Goal: Task Accomplishment & Management: Manage account settings

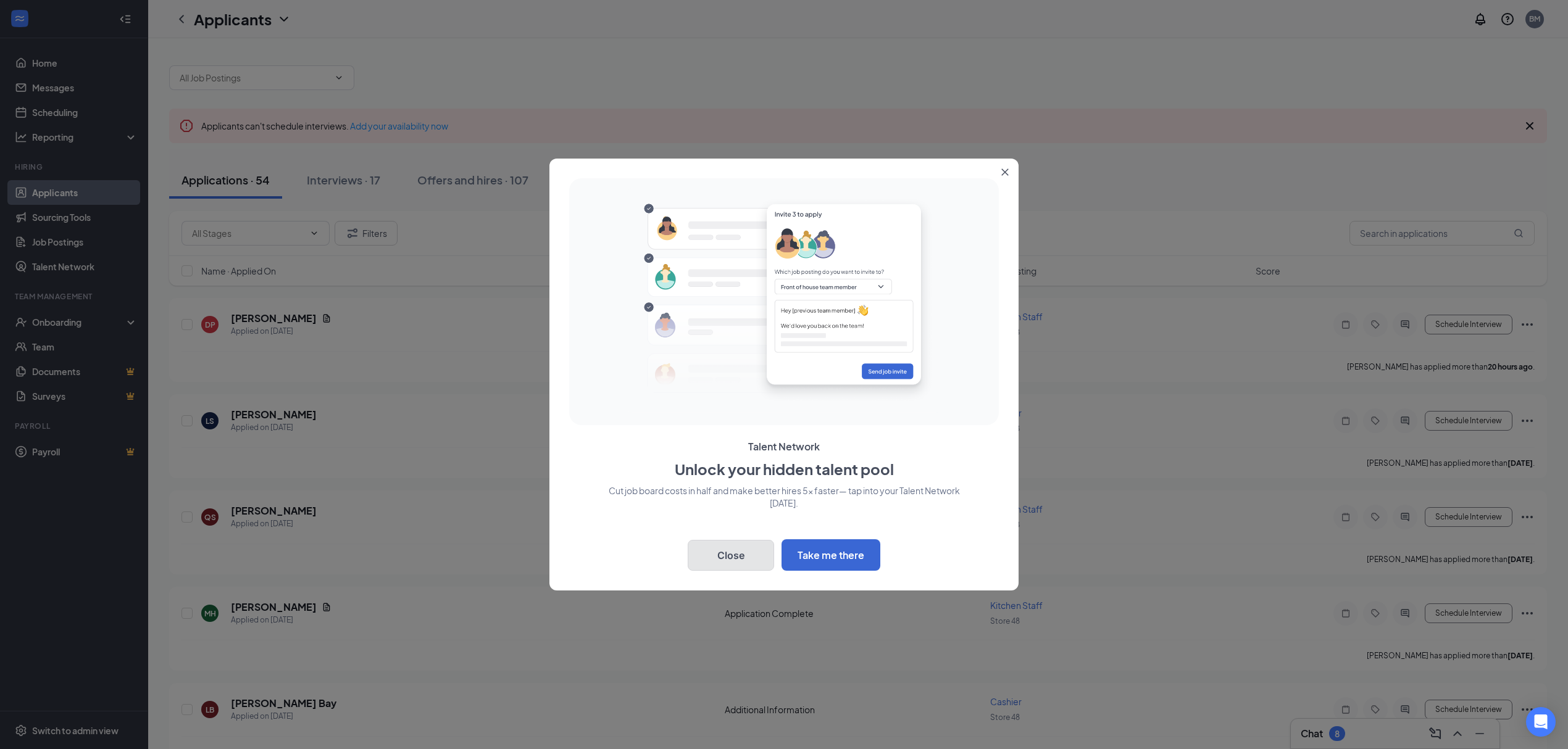
click at [746, 556] on button "Close" at bounding box center [731, 556] width 86 height 31
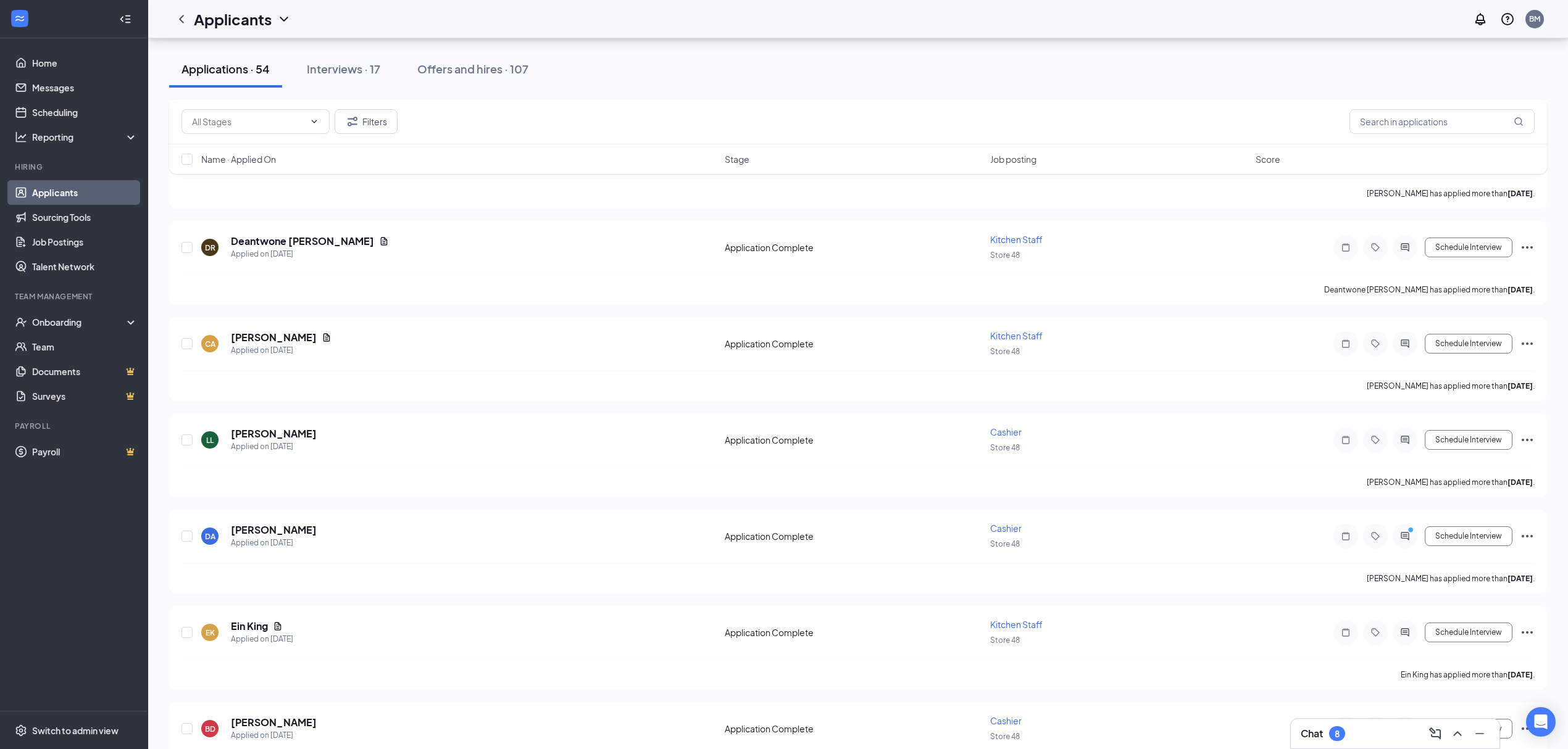
scroll to position [1235, 0]
click at [344, 85] on button "Interviews · 17" at bounding box center [343, 69] width 98 height 37
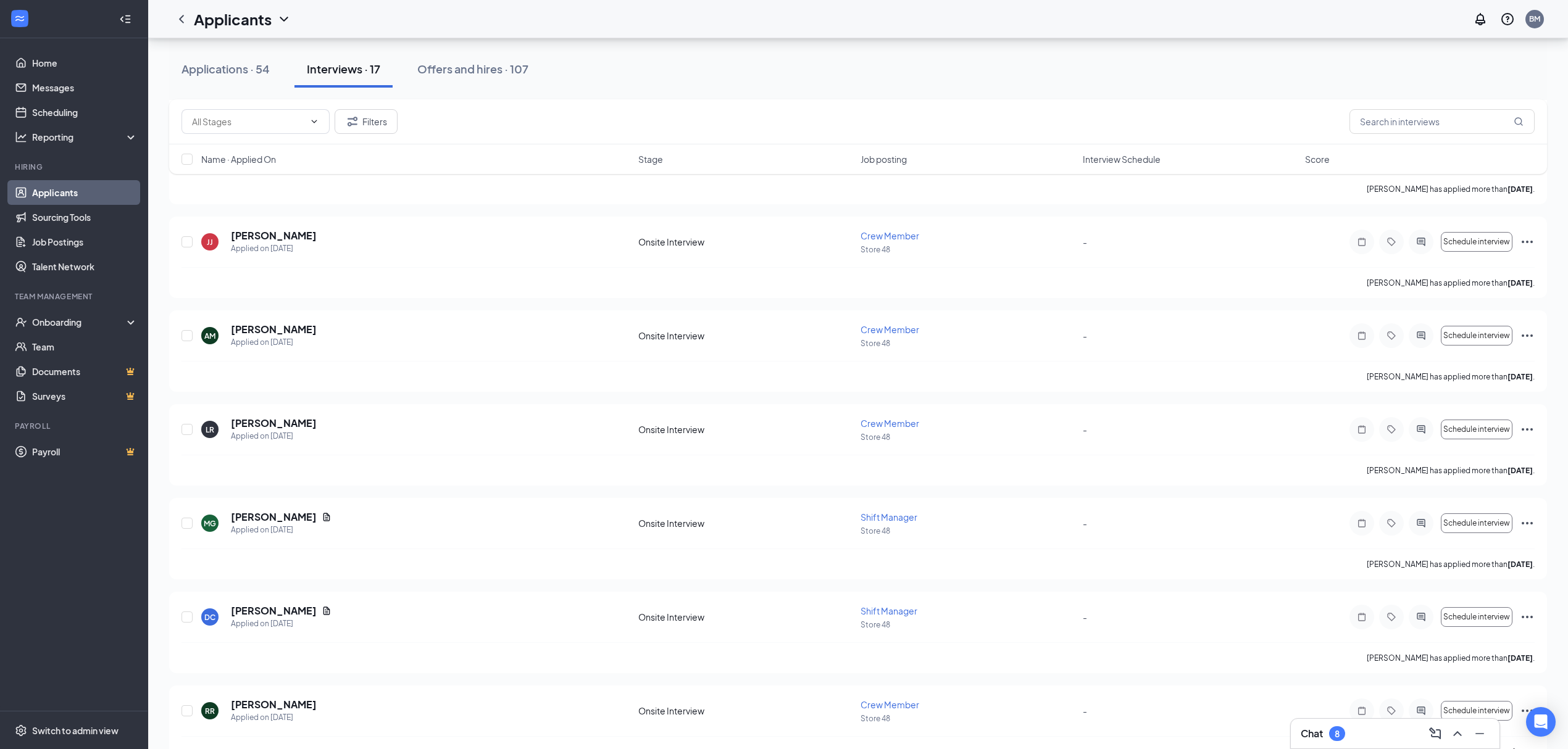
scroll to position [1151, 0]
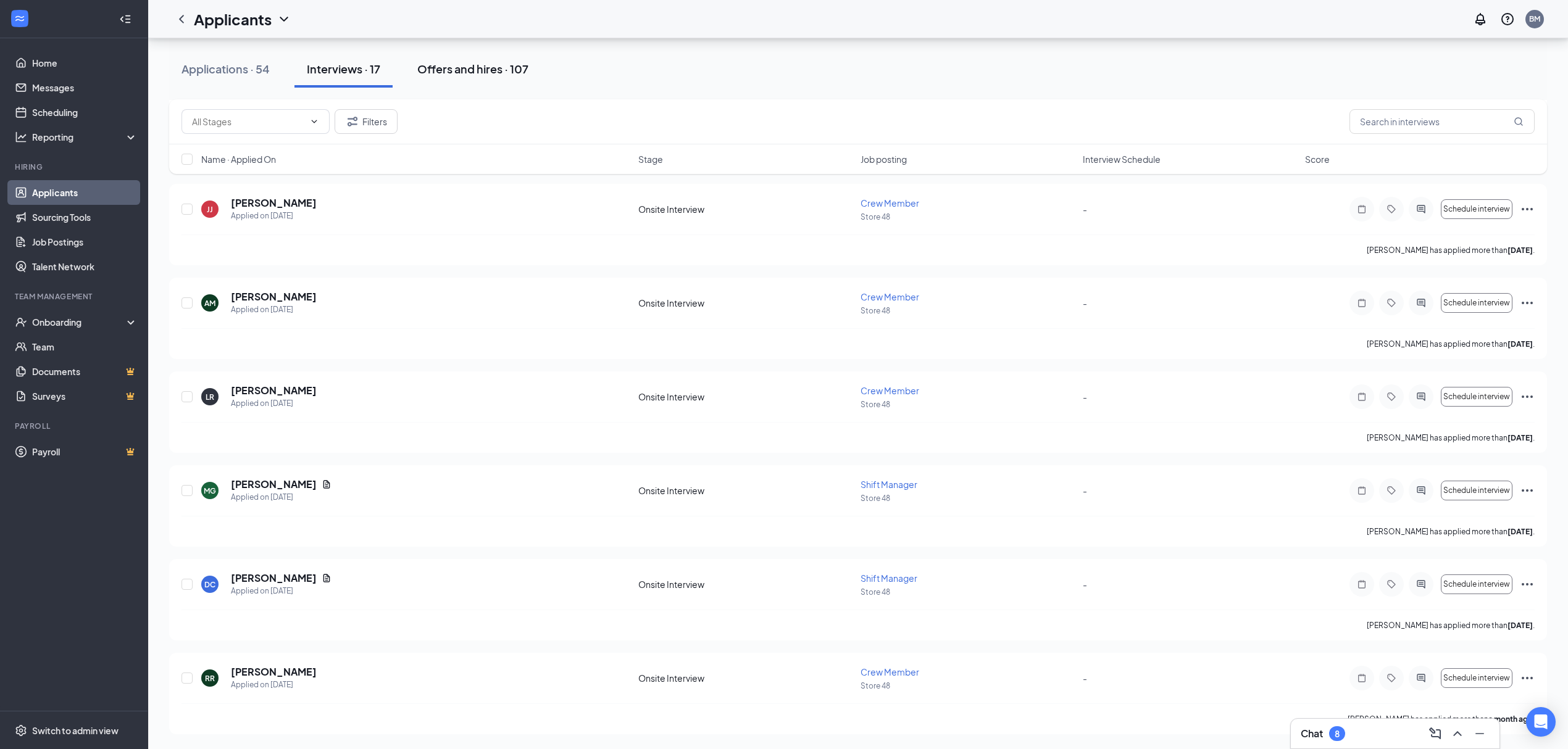
click at [507, 67] on div "Offers and hires · 107" at bounding box center [472, 69] width 111 height 16
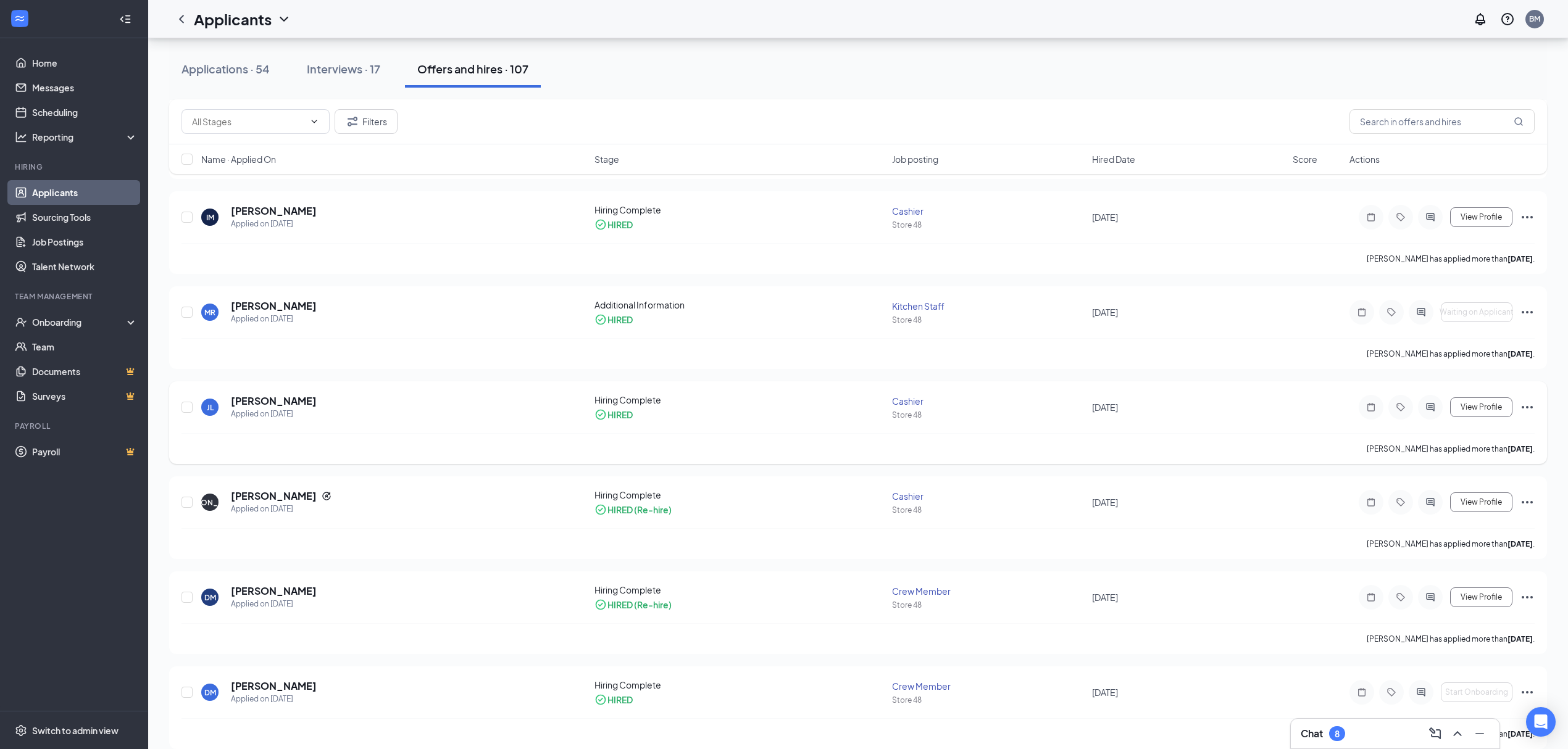
scroll to position [411, 0]
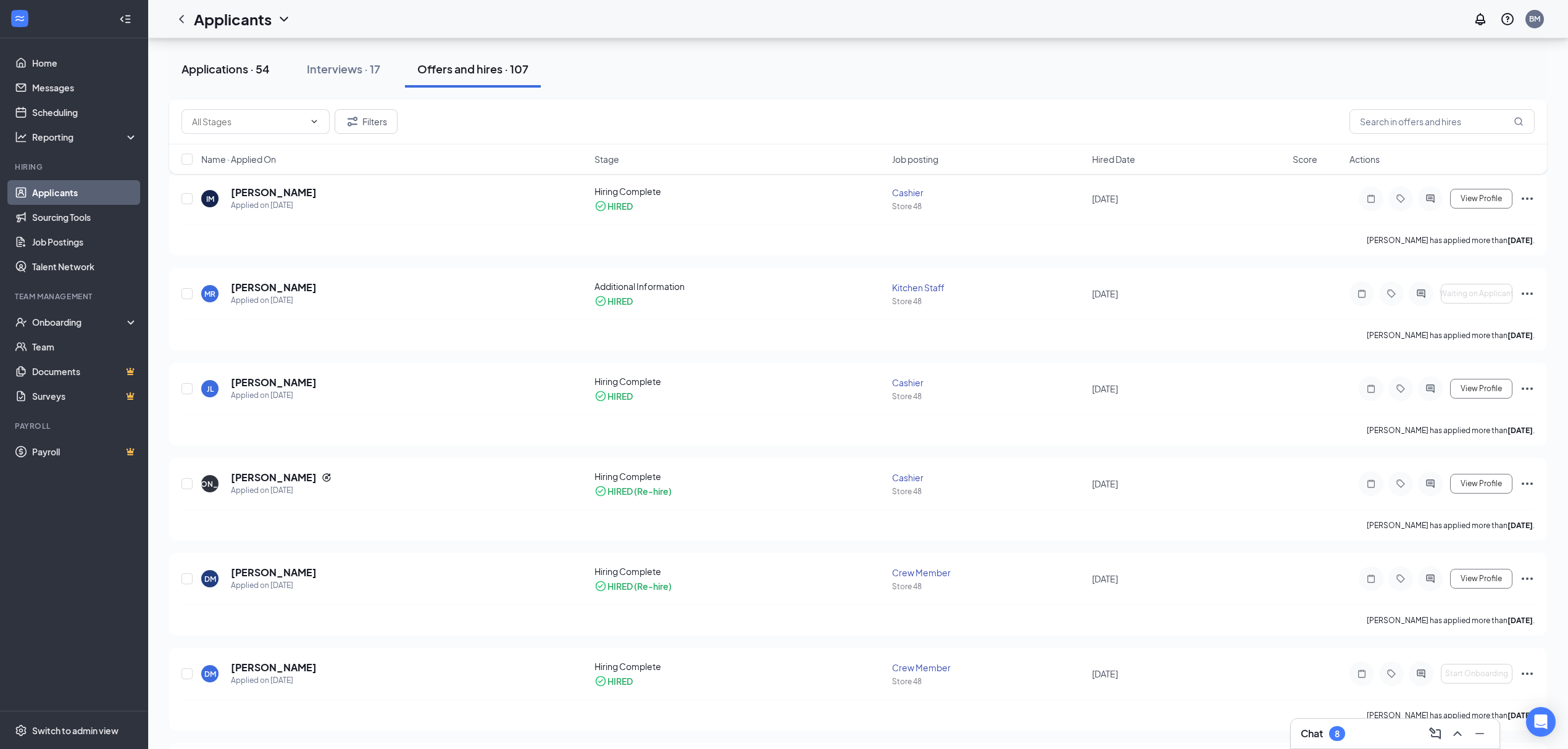
click at [268, 65] on div "Applications · 54" at bounding box center [226, 69] width 88 height 16
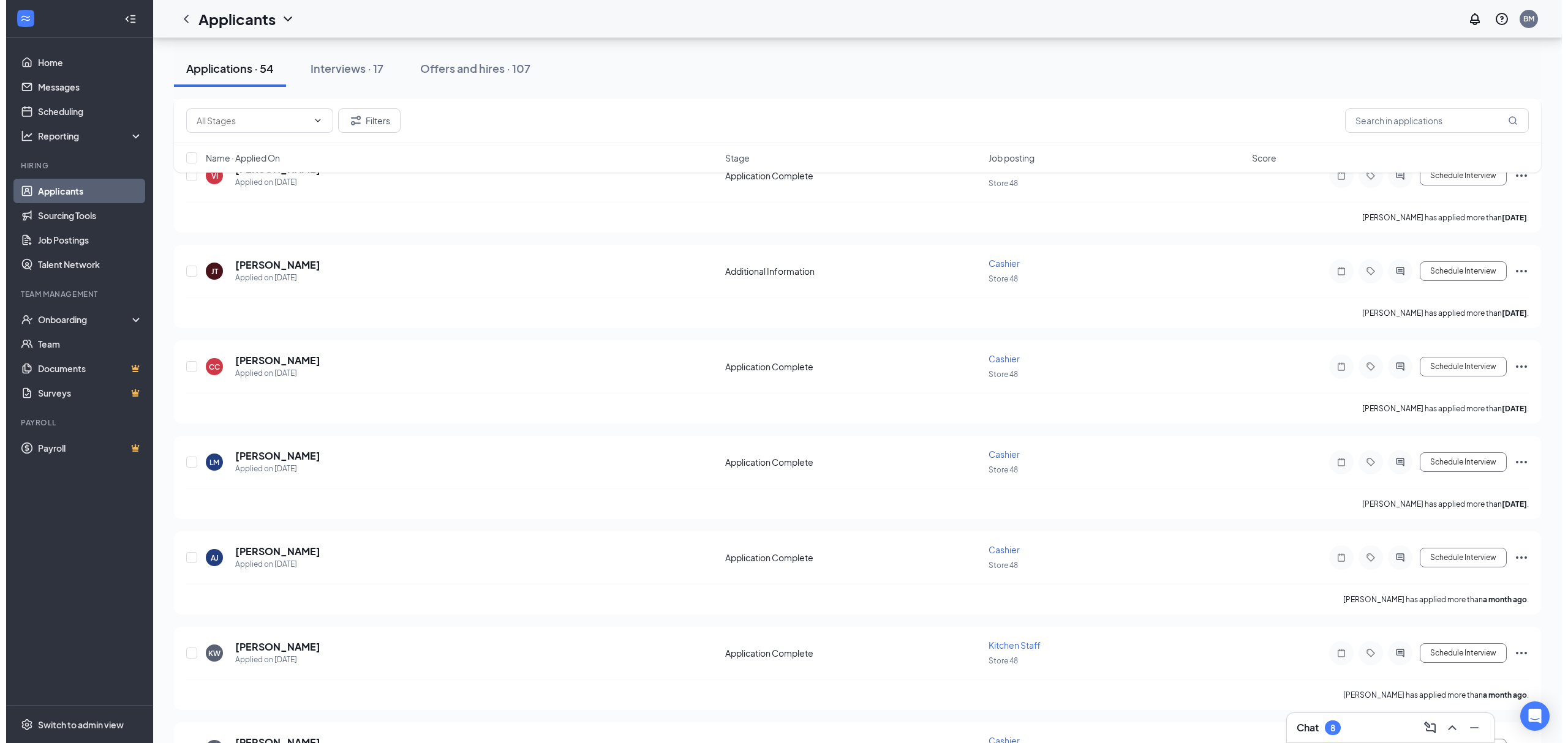
scroll to position [3591, 0]
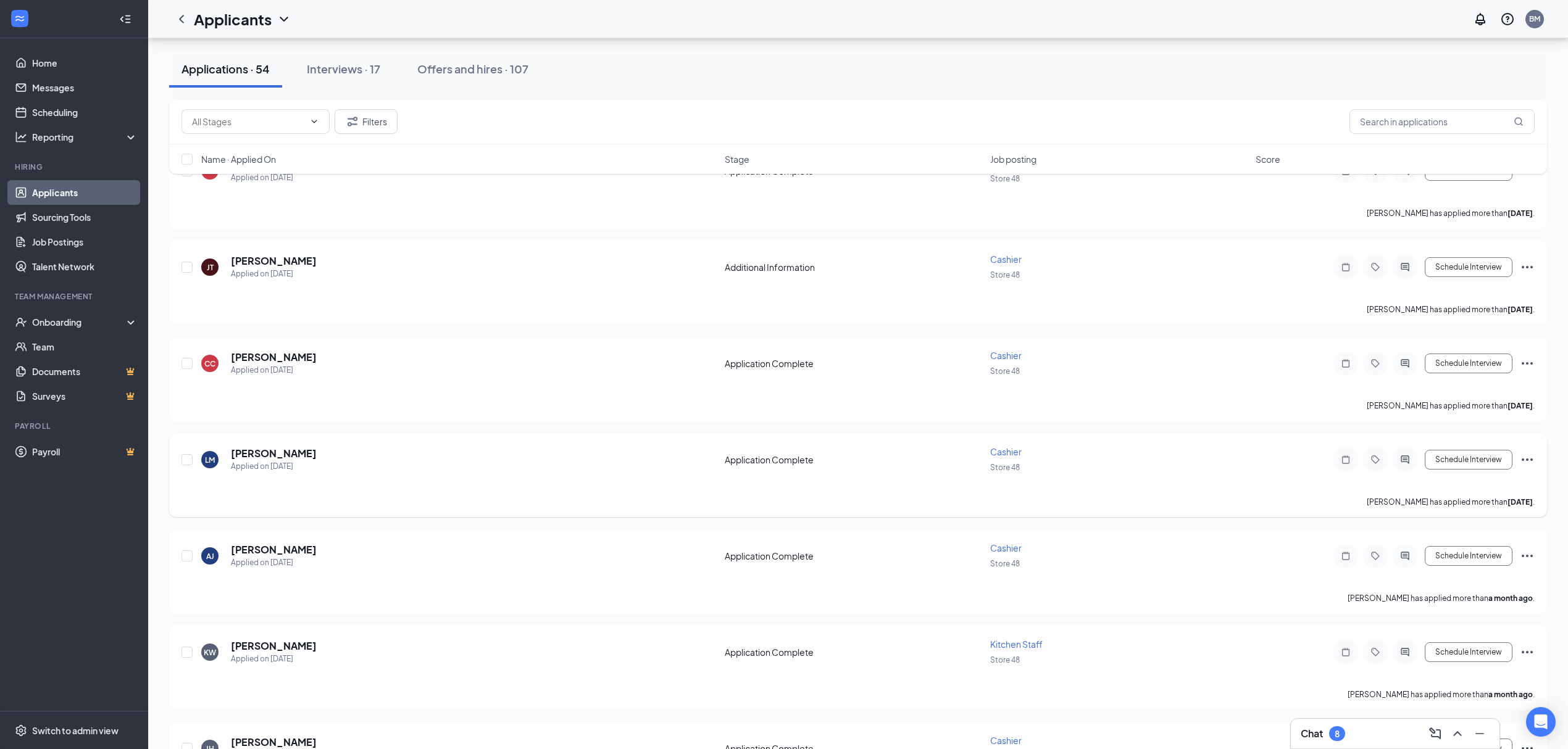
click at [312, 455] on div "[PERSON_NAME] Applied on [DATE]" at bounding box center [458, 459] width 516 height 26
click at [260, 446] on h5 "[PERSON_NAME]" at bounding box center [274, 453] width 86 height 14
